Goal: Transaction & Acquisition: Obtain resource

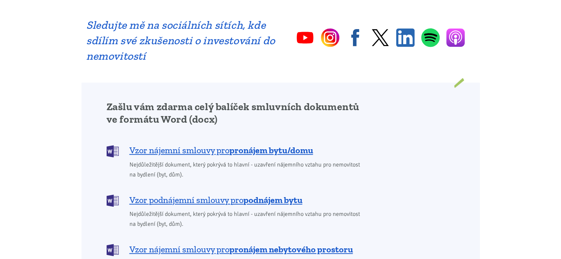
scroll to position [553, 0]
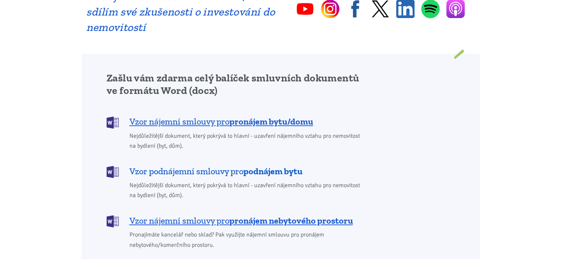
click at [248, 166] on b "podnájem bytu" at bounding box center [272, 171] width 59 height 11
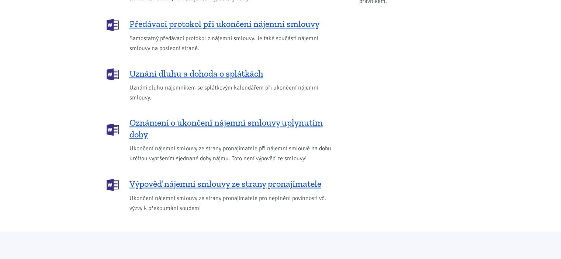
scroll to position [1158, 0]
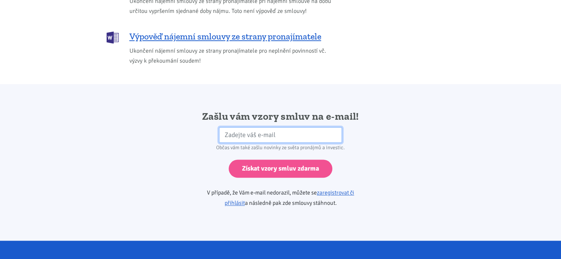
click at [272, 127] on input "email" at bounding box center [280, 135] width 123 height 16
type input "[EMAIL_ADDRESS][DOMAIN_NAME]"
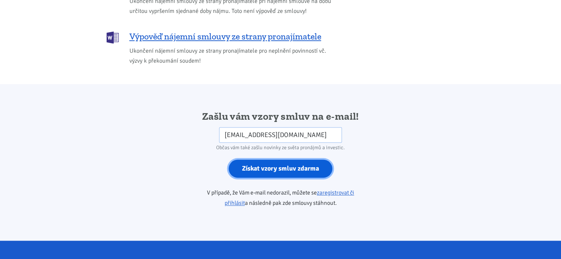
click at [283, 160] on input "Získat vzory smluv zdarma" at bounding box center [281, 169] width 104 height 18
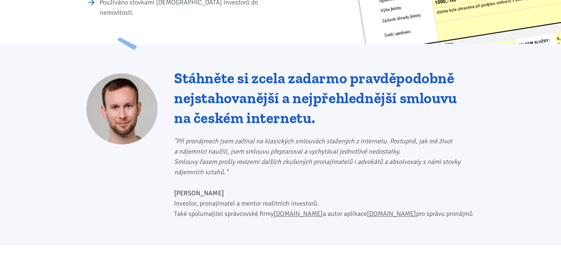
scroll to position [236, 0]
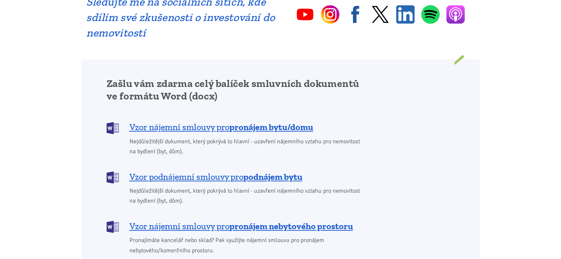
scroll to position [553, 0]
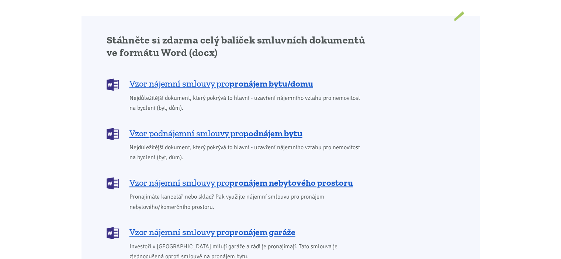
scroll to position [590, 0]
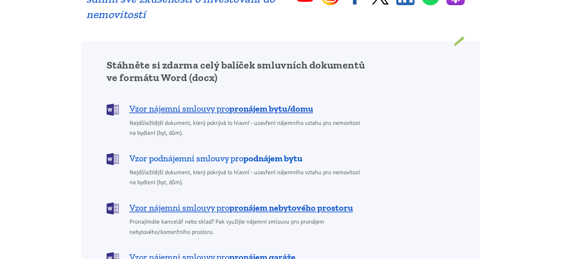
click at [269, 153] on b "podnájem bytu" at bounding box center [272, 158] width 59 height 11
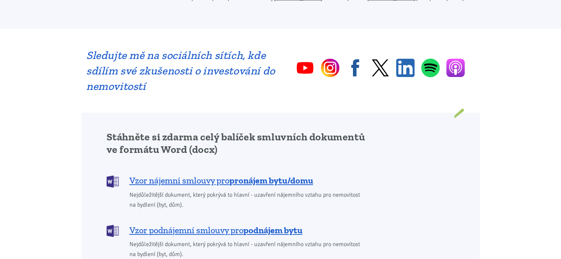
scroll to position [516, 0]
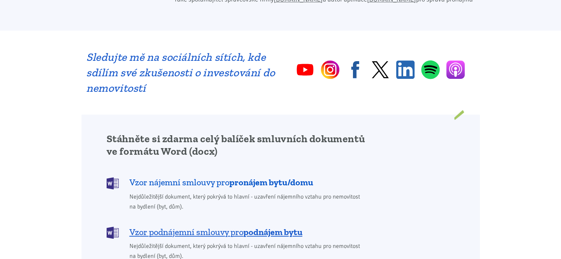
click at [224, 177] on span "Vzor nájemní smlouvy pro pronájem bytu/domu" at bounding box center [221, 183] width 184 height 12
